Goal: Transaction & Acquisition: Purchase product/service

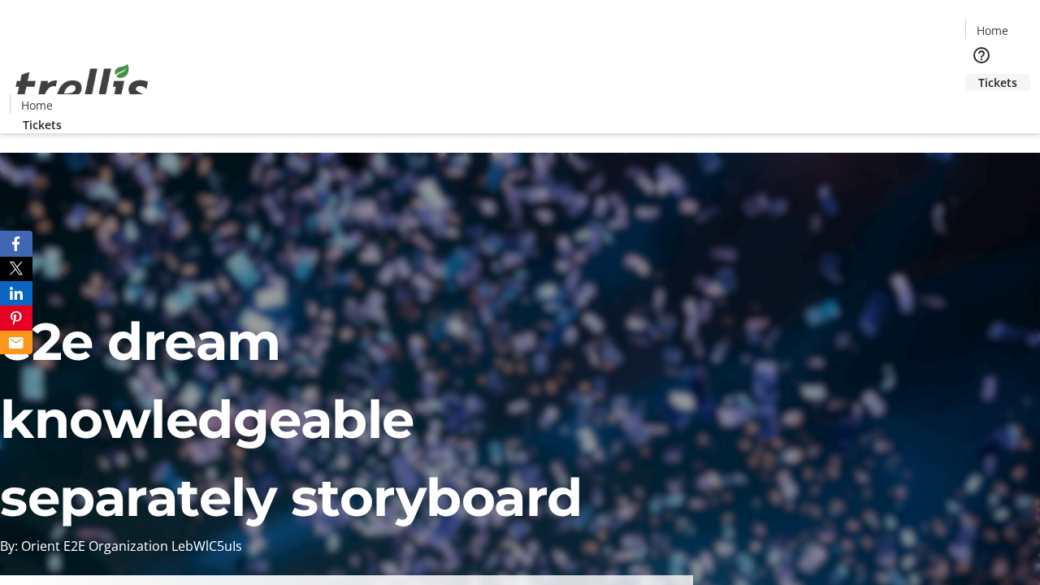
click at [978, 74] on span "Tickets" at bounding box center [997, 82] width 39 height 17
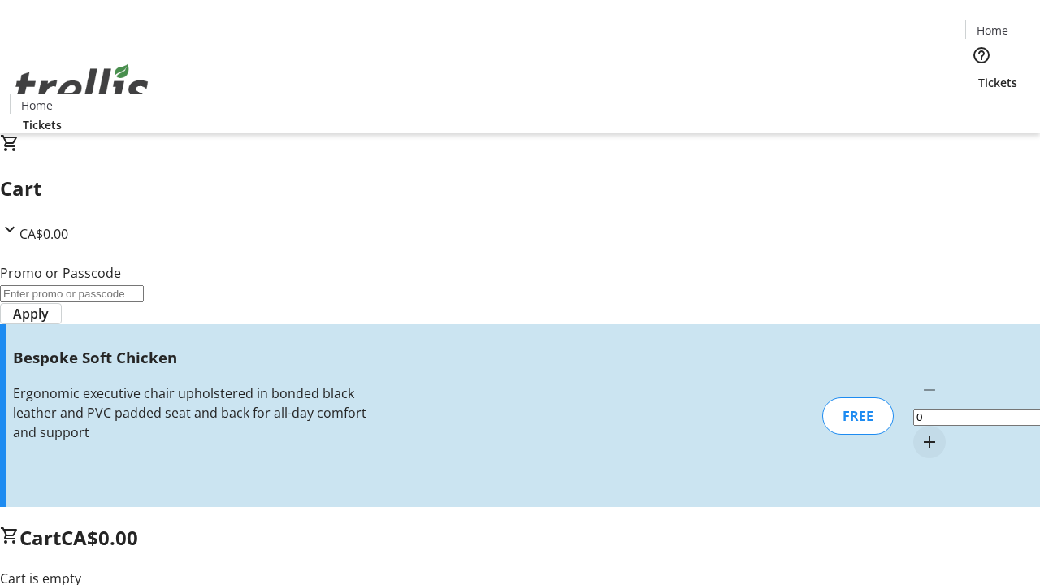
click at [920, 432] on mat-icon "Increment by one" at bounding box center [930, 442] width 20 height 20
type input "1"
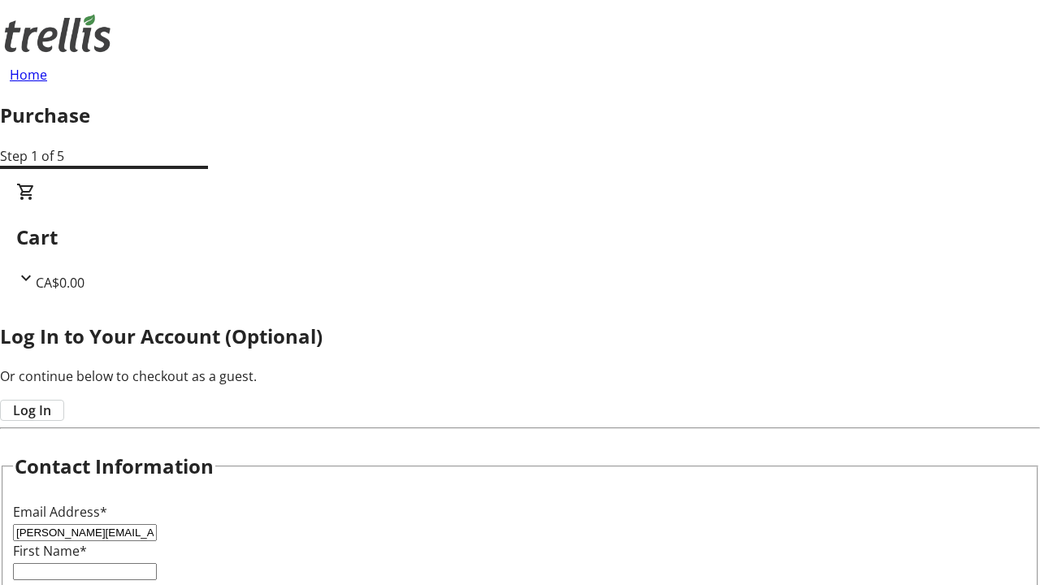
type input "[PERSON_NAME][EMAIL_ADDRESS][DOMAIN_NAME]"
type input "[PERSON_NAME]"
